Goal: Task Accomplishment & Management: Use online tool/utility

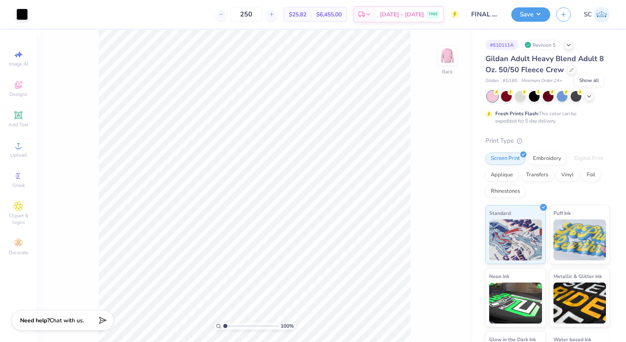
click at [586, 93] on icon at bounding box center [589, 96] width 7 height 7
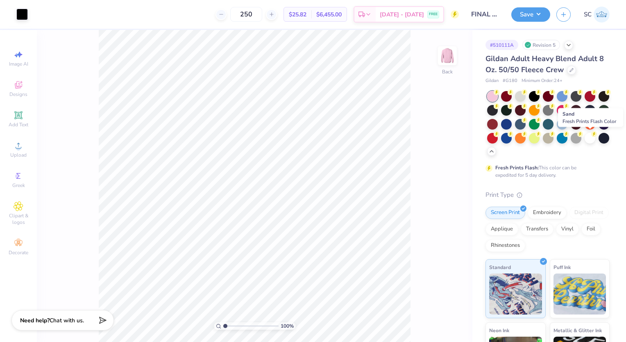
click at [555, 134] on icon at bounding box center [552, 134] width 6 height 6
drag, startPoint x: 431, startPoint y: 103, endPoint x: 460, endPoint y: 233, distance: 132.6
click at [460, 233] on div "100 % Back" at bounding box center [254, 186] width 435 height 312
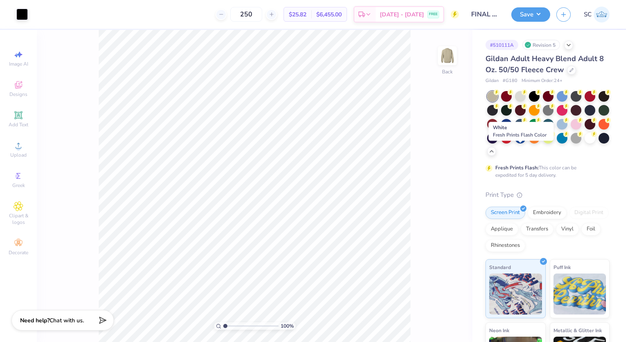
click at [585, 143] on div at bounding box center [590, 138] width 11 height 11
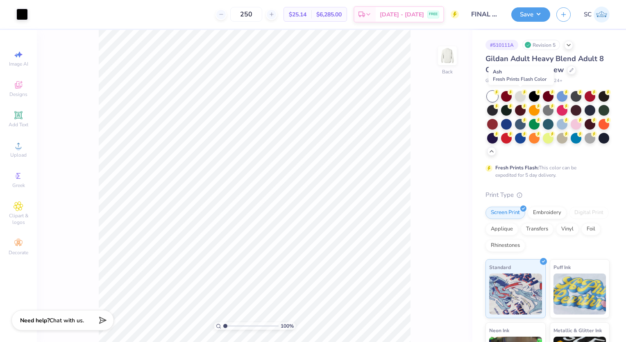
click at [522, 93] on icon at bounding box center [525, 92] width 6 height 6
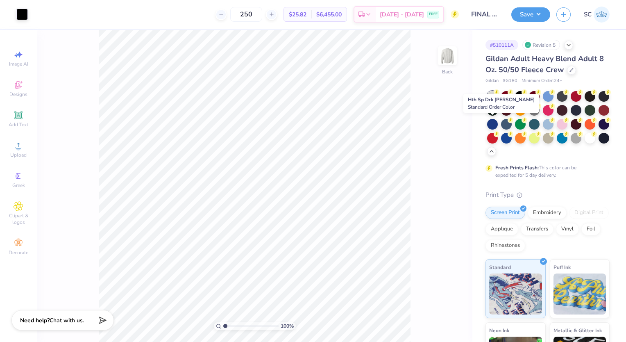
click at [585, 116] on div at bounding box center [590, 110] width 11 height 11
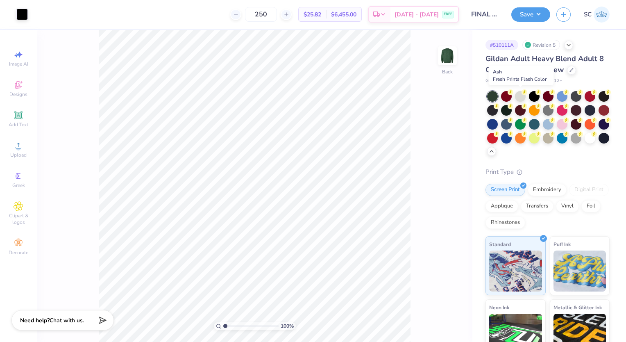
click at [516, 97] on div at bounding box center [520, 96] width 11 height 11
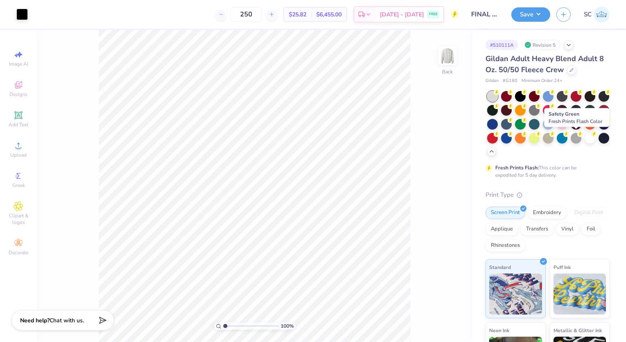
click at [540, 139] on div at bounding box center [534, 138] width 11 height 11
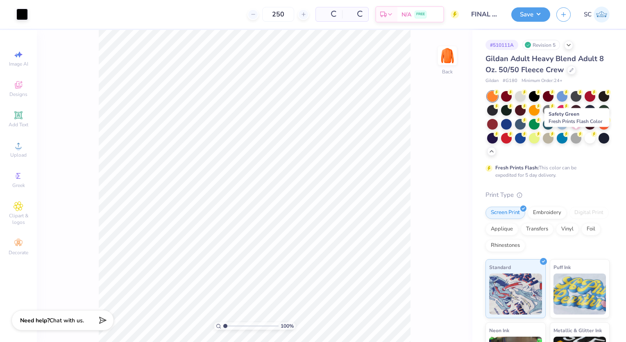
click at [540, 139] on div at bounding box center [534, 138] width 11 height 11
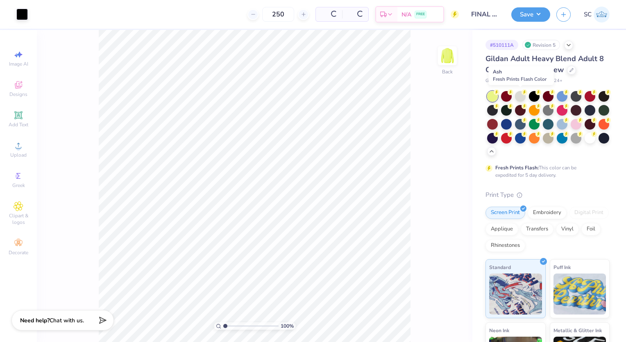
click at [520, 97] on div at bounding box center [520, 96] width 11 height 11
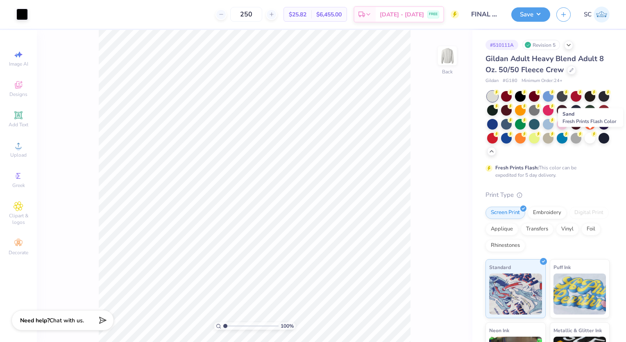
click at [555, 134] on icon at bounding box center [552, 134] width 6 height 6
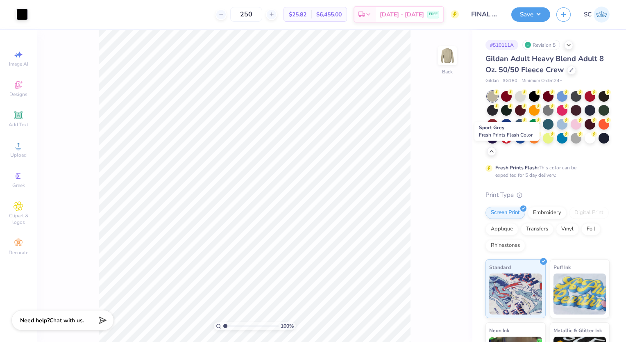
click at [571, 143] on div at bounding box center [576, 138] width 11 height 11
click at [20, 9] on div at bounding box center [21, 14] width 11 height 11
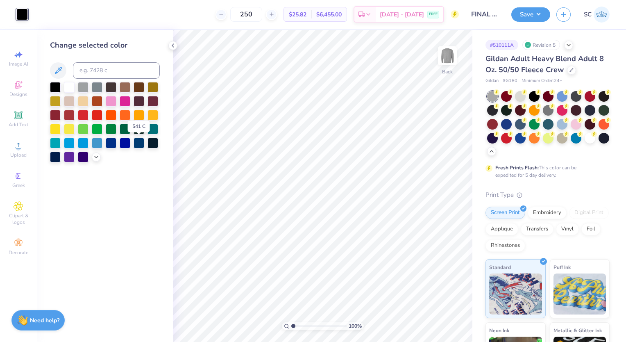
click at [141, 145] on div at bounding box center [139, 143] width 11 height 11
click at [59, 152] on div at bounding box center [55, 157] width 11 height 11
click at [585, 143] on div at bounding box center [590, 138] width 11 height 11
click at [174, 44] on icon at bounding box center [173, 45] width 7 height 7
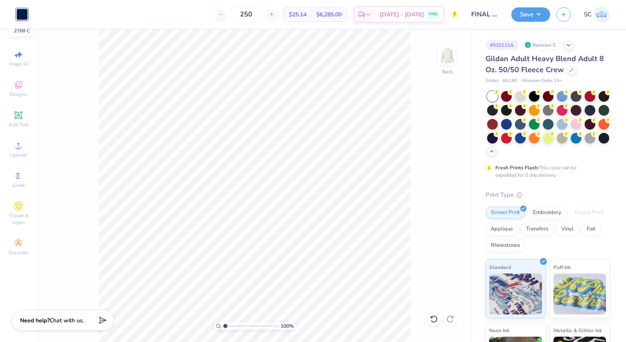
click at [22, 17] on div at bounding box center [21, 14] width 11 height 11
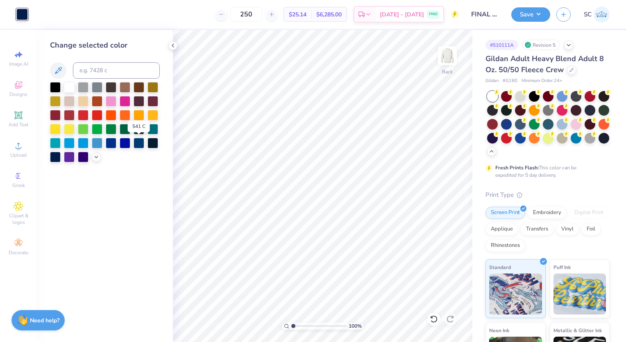
click at [141, 145] on div at bounding box center [139, 143] width 11 height 11
click at [121, 143] on div at bounding box center [125, 143] width 11 height 11
click at [106, 143] on div at bounding box center [111, 143] width 11 height 11
click at [517, 94] on div at bounding box center [520, 96] width 11 height 11
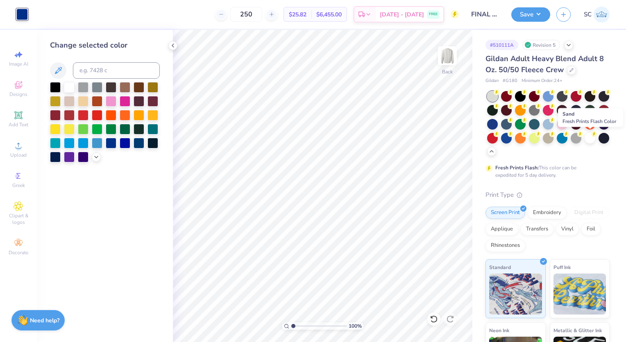
click at [553, 138] on div at bounding box center [548, 138] width 11 height 11
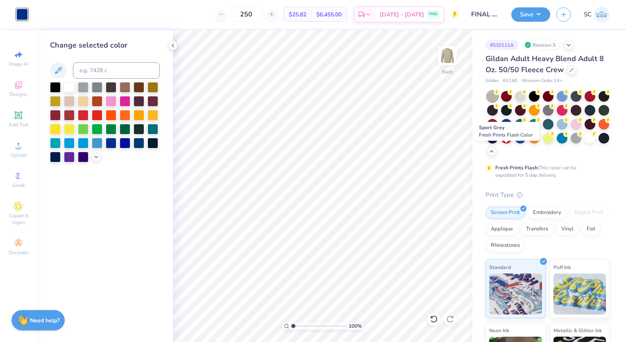
click at [571, 143] on div at bounding box center [576, 138] width 11 height 11
click at [51, 153] on div at bounding box center [55, 157] width 11 height 11
click at [139, 142] on div at bounding box center [139, 143] width 11 height 11
click at [98, 154] on icon at bounding box center [96, 157] width 7 height 7
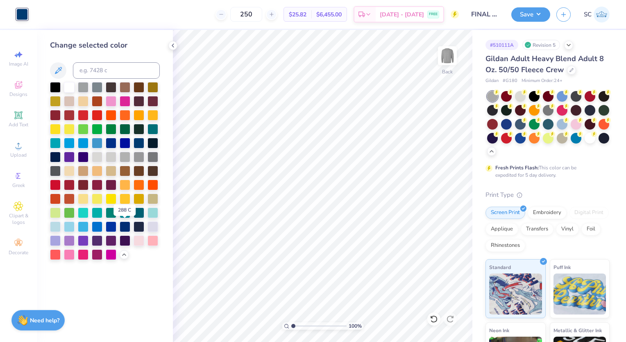
click at [125, 225] on div at bounding box center [125, 226] width 11 height 11
click at [585, 143] on div at bounding box center [590, 138] width 11 height 11
click at [171, 44] on icon at bounding box center [173, 45] width 7 height 7
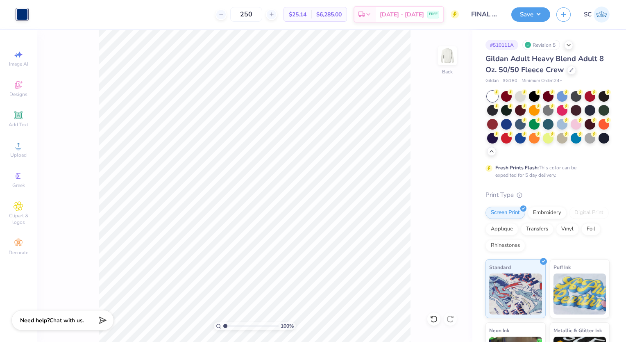
click at [531, 7] on button "Save" at bounding box center [530, 14] width 39 height 14
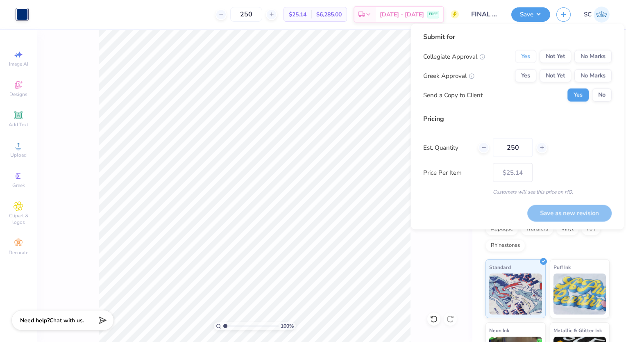
drag, startPoint x: 525, startPoint y: 58, endPoint x: 526, endPoint y: 71, distance: 13.2
click at [526, 71] on div "Collegiate Approval Yes Not Yet No Marks Greek Approval Yes Not Yet No Marks Se…" at bounding box center [517, 76] width 188 height 52
click at [526, 71] on button "Yes" at bounding box center [525, 75] width 21 height 13
click at [528, 54] on button "Yes" at bounding box center [525, 56] width 21 height 13
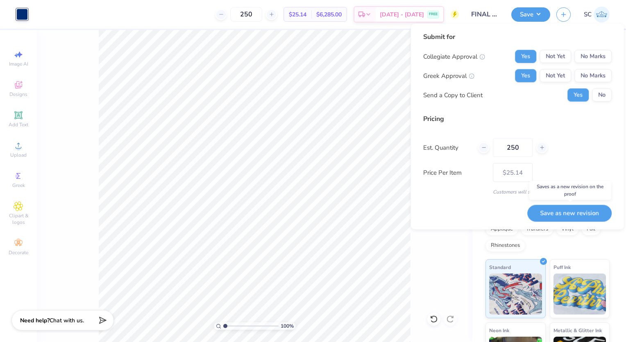
click at [543, 211] on button "Save as new revision" at bounding box center [569, 212] width 84 height 16
type input "$25.14"
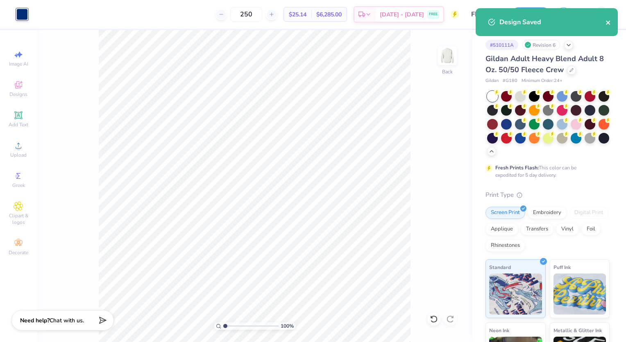
click at [607, 20] on icon "close" at bounding box center [609, 22] width 6 height 7
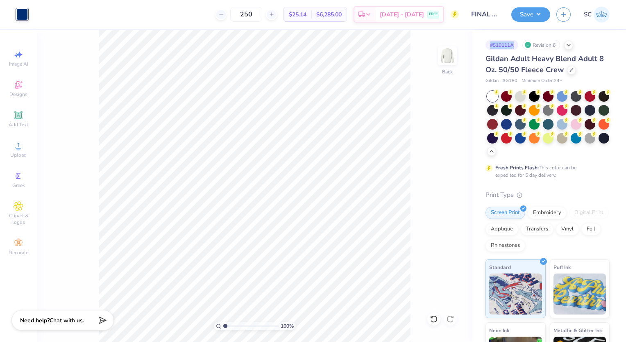
drag, startPoint x: 490, startPoint y: 43, endPoint x: 514, endPoint y: 47, distance: 23.6
click at [514, 47] on div "# 510111A" at bounding box center [501, 45] width 33 height 10
copy div "# 510111A"
